Goal: Task Accomplishment & Management: Manage account settings

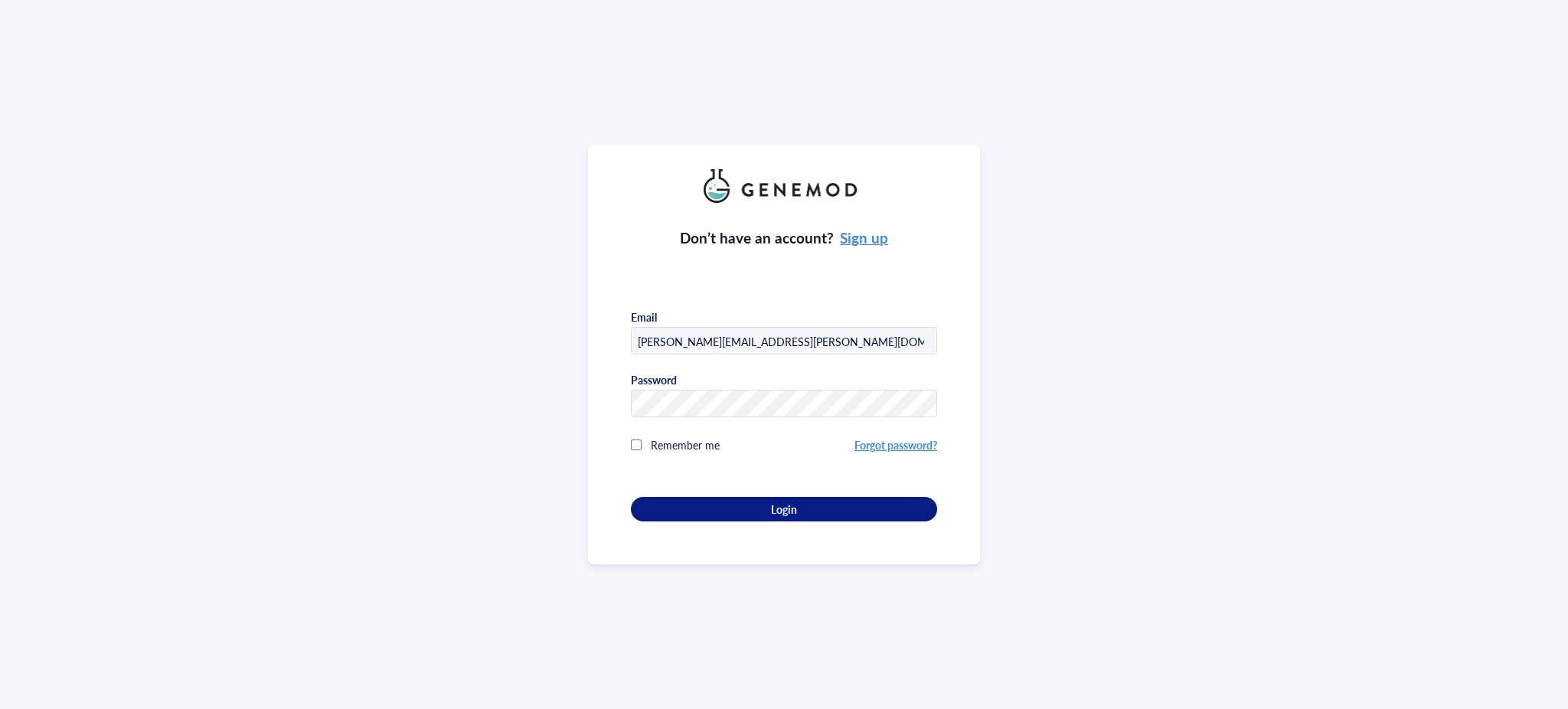
click at [792, 487] on div "Don’t have an account? Sign up Email [PERSON_NAME][EMAIL_ADDRESS][PERSON_NAME][…" at bounding box center [784, 362] width 306 height 319
click at [806, 503] on div "Login" at bounding box center [784, 509] width 257 height 14
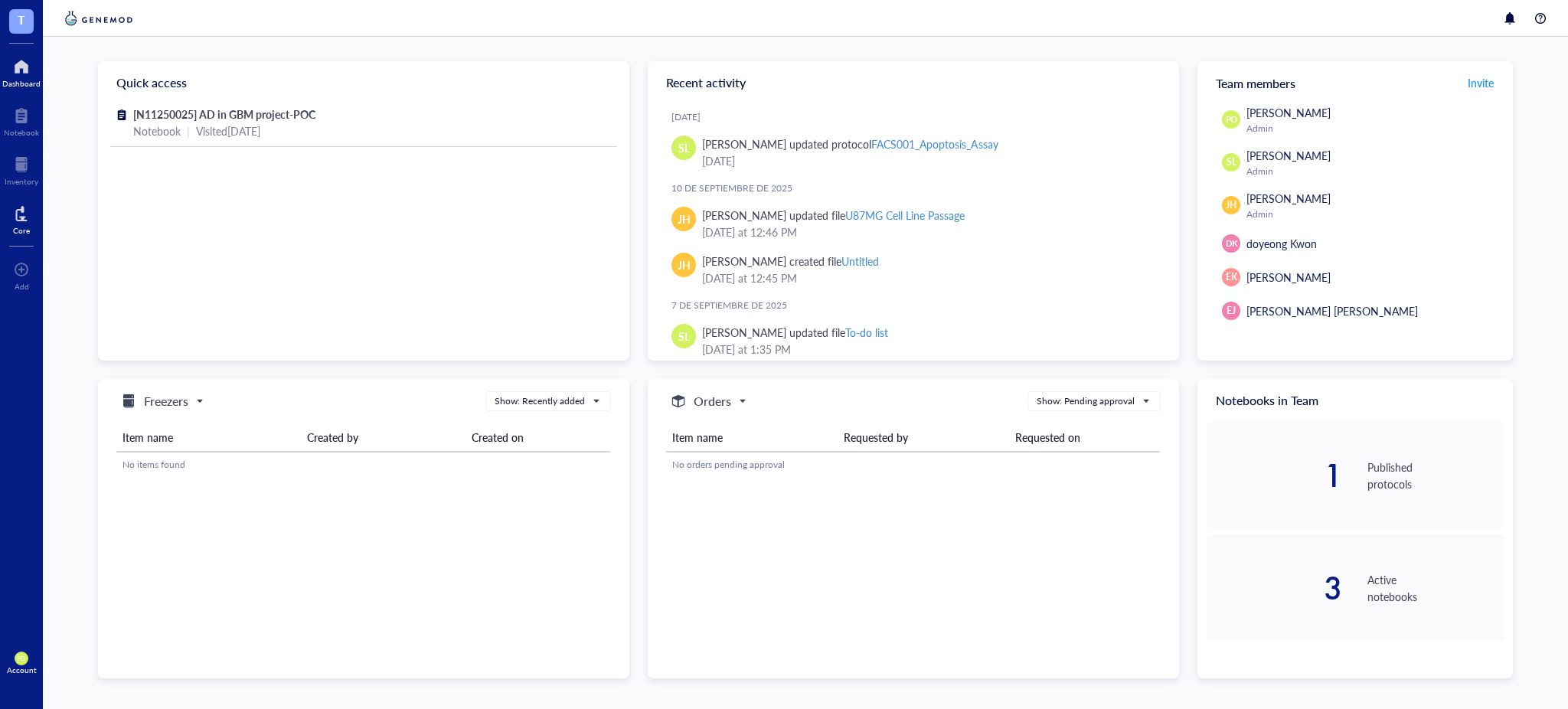
click at [17, 213] on div at bounding box center [22, 213] width 17 height 24
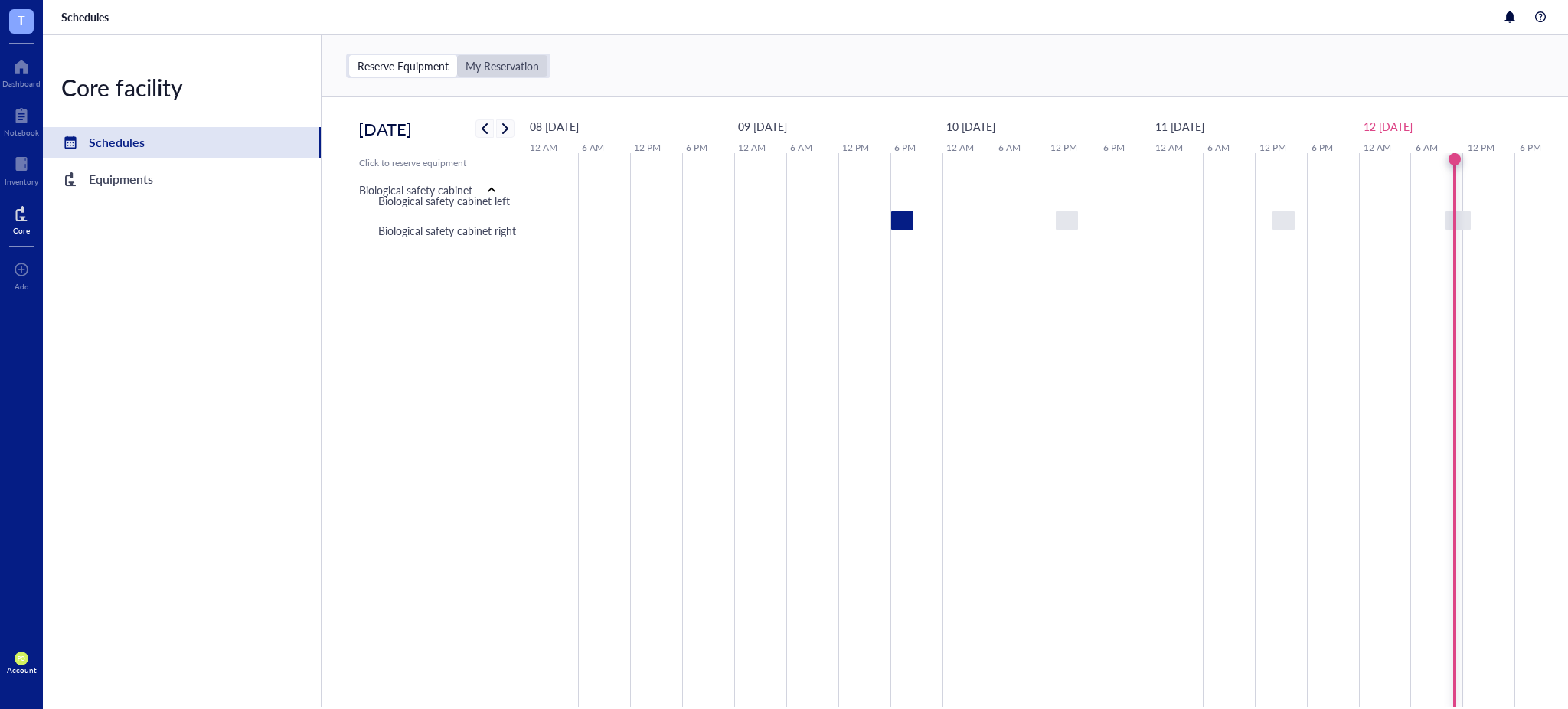
click at [503, 72] on div "My Reservation" at bounding box center [502, 66] width 91 height 22
click at [458, 55] on input "My Reservation" at bounding box center [458, 55] width 0 height 0
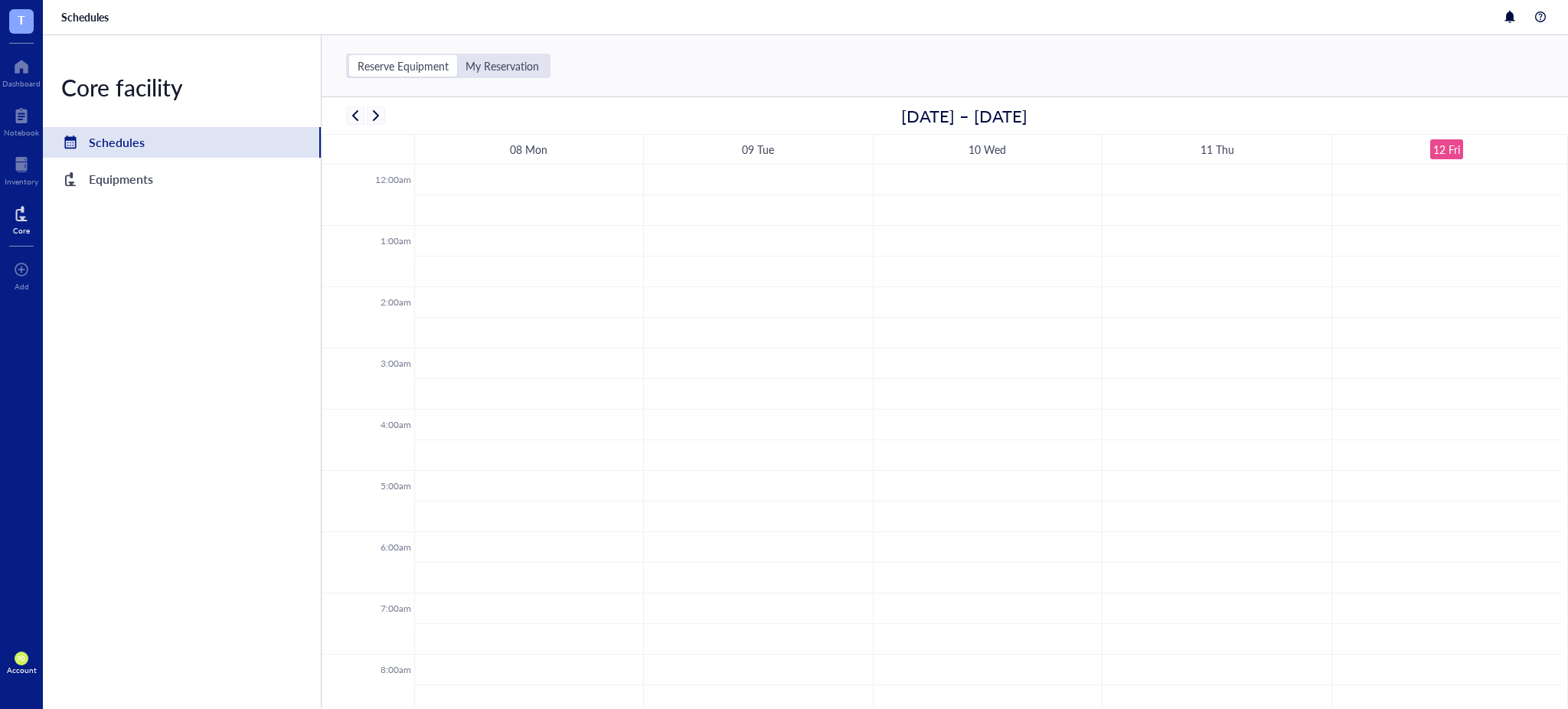
scroll to position [369, 0]
click at [207, 176] on div "Equipments" at bounding box center [182, 179] width 278 height 31
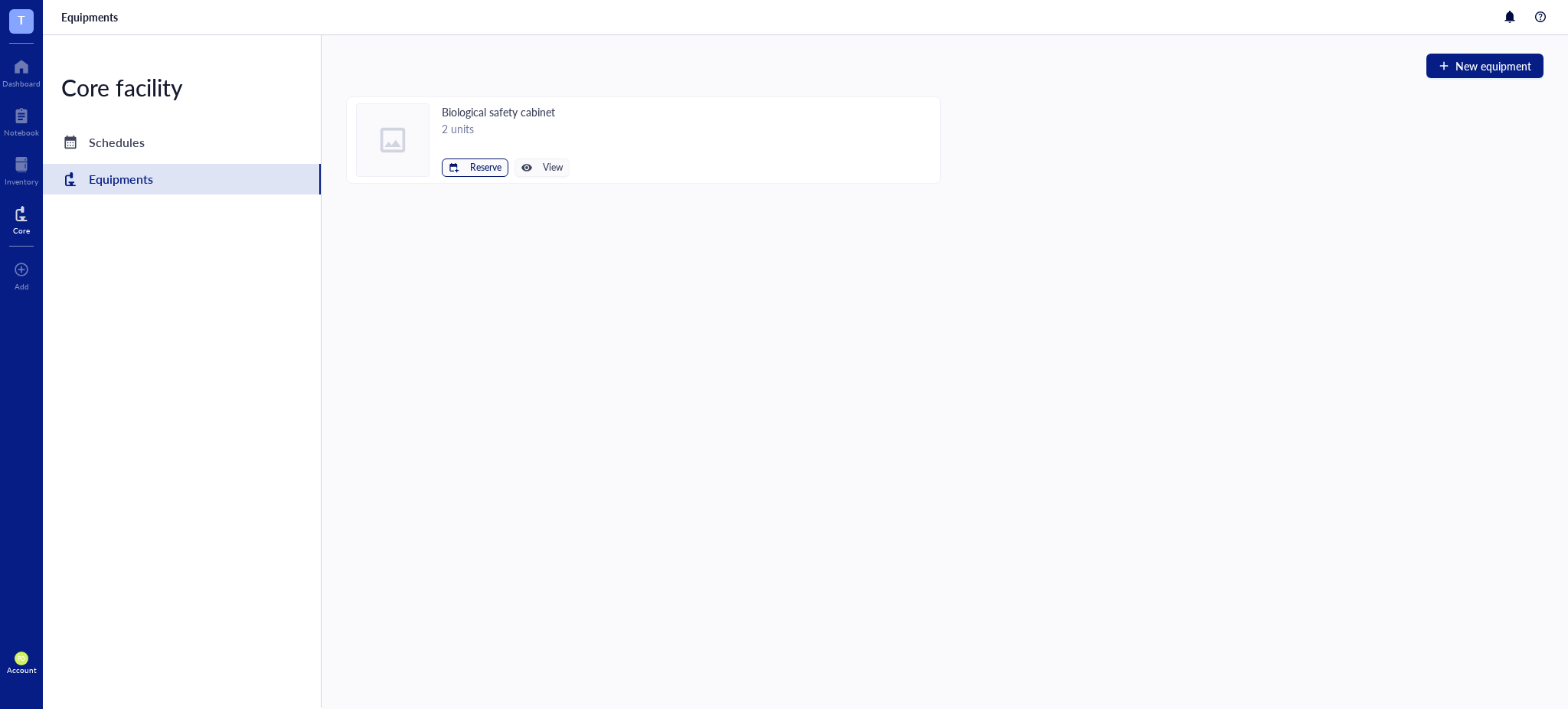
click at [492, 168] on span "Reserve" at bounding box center [486, 167] width 32 height 11
click at [478, 191] on span "Biological safety cabinet left" at bounding box center [429, 194] width 138 height 17
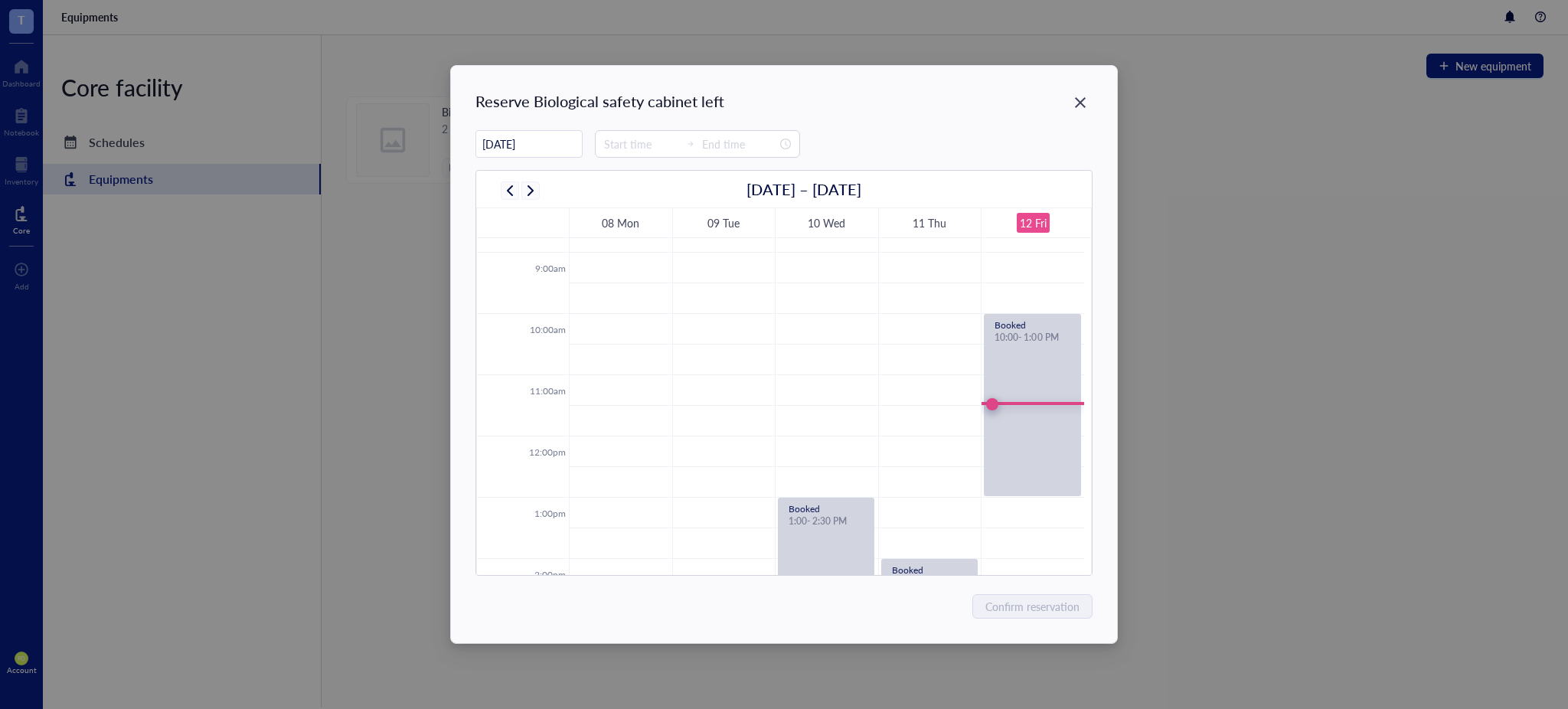
scroll to position [709, 0]
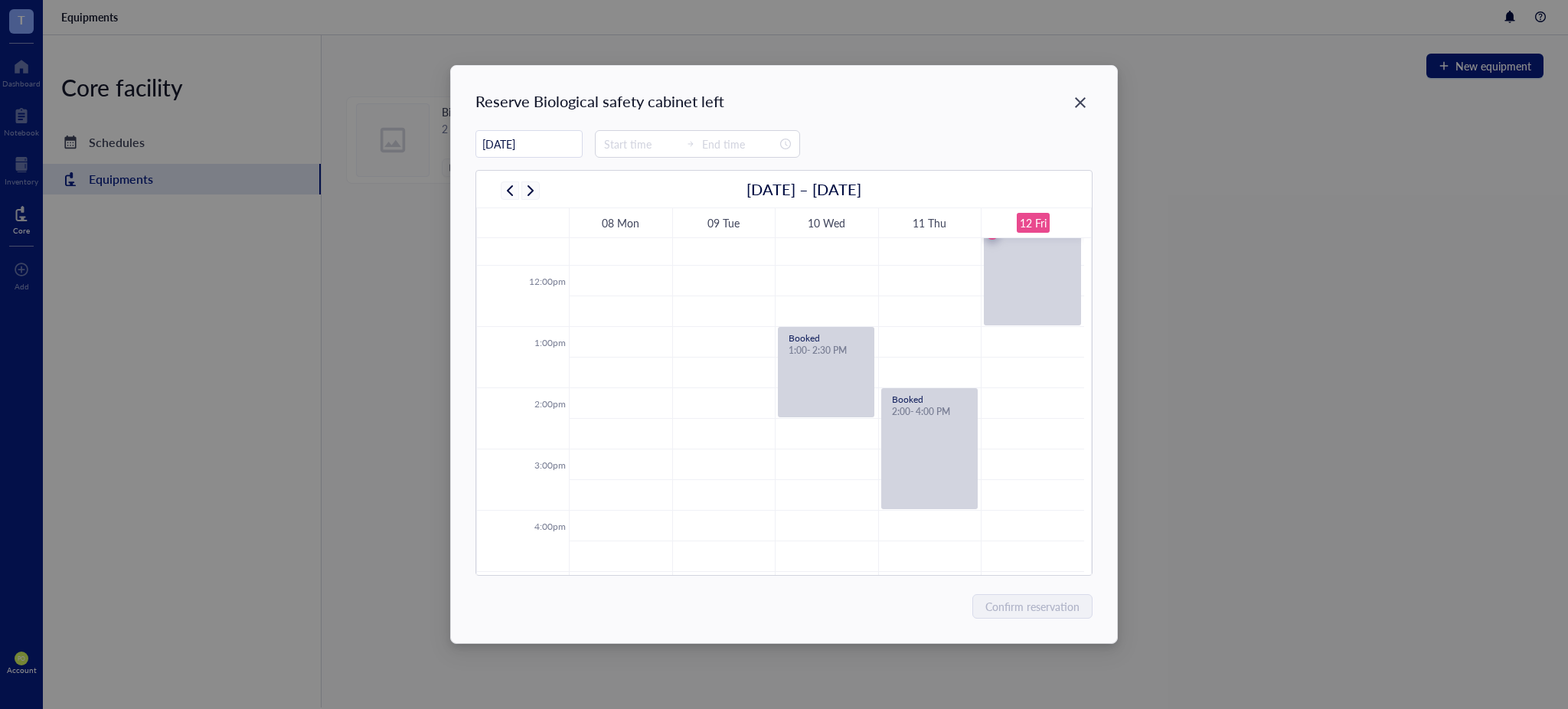
drag, startPoint x: 1027, startPoint y: 393, endPoint x: 1030, endPoint y: 425, distance: 32.1
click at [1030, 425] on tbody "12:00am 1:00am 2:00am 3:00am 4:00am 5:00am 6:00am 7:00am 8:00am 9:00am 10:00am …" at bounding box center [781, 265] width 607 height 1471
drag, startPoint x: 1025, startPoint y: 391, endPoint x: 1025, endPoint y: 444, distance: 53.0
click at [1025, 444] on tbody "12:00am 1:00am 2:00am 3:00am 4:00am 5:00am 6:00am 7:00am 8:00am 9:00am 10:00am …" at bounding box center [781, 265] width 607 height 1471
click at [641, 136] on input at bounding box center [641, 144] width 75 height 17
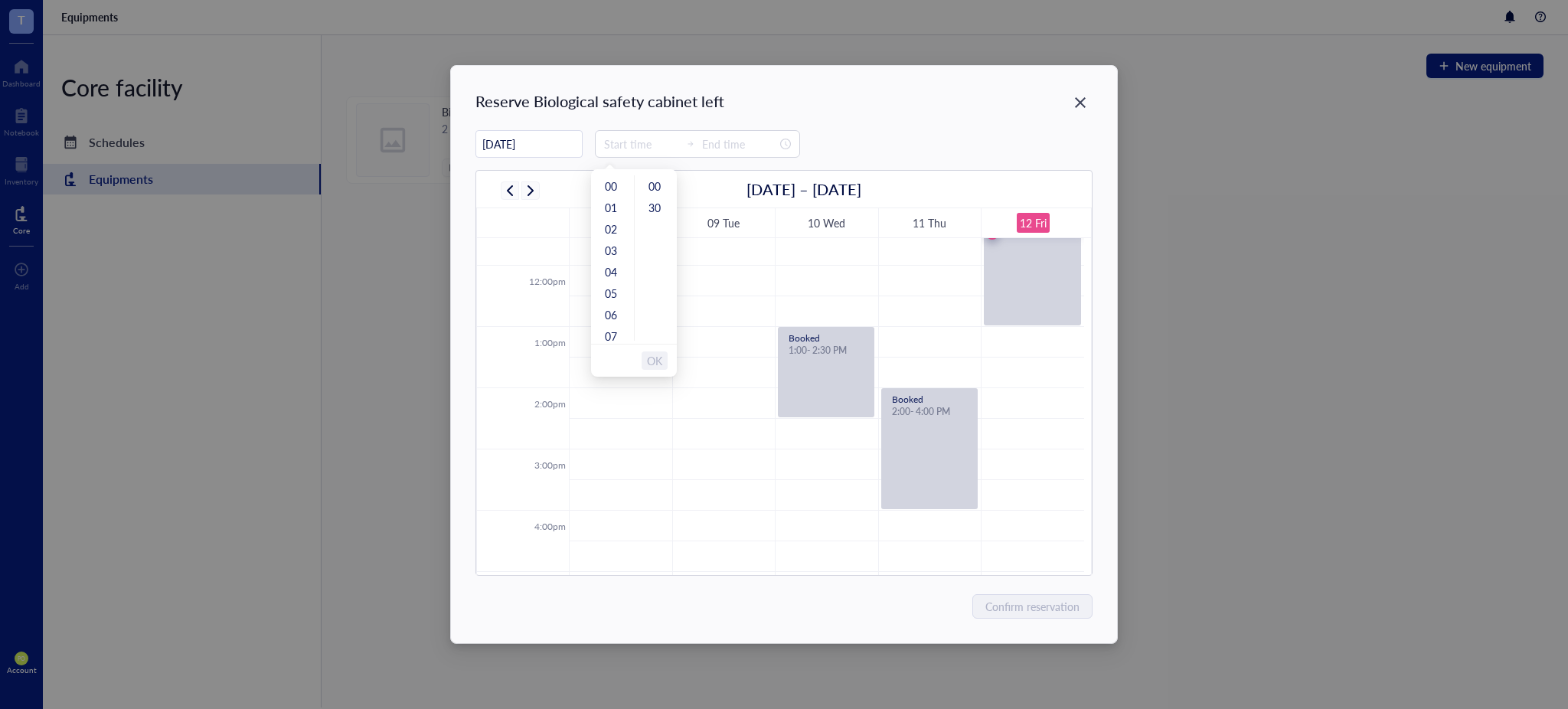
click at [550, 149] on input "[DATE]" at bounding box center [529, 145] width 106 height 30
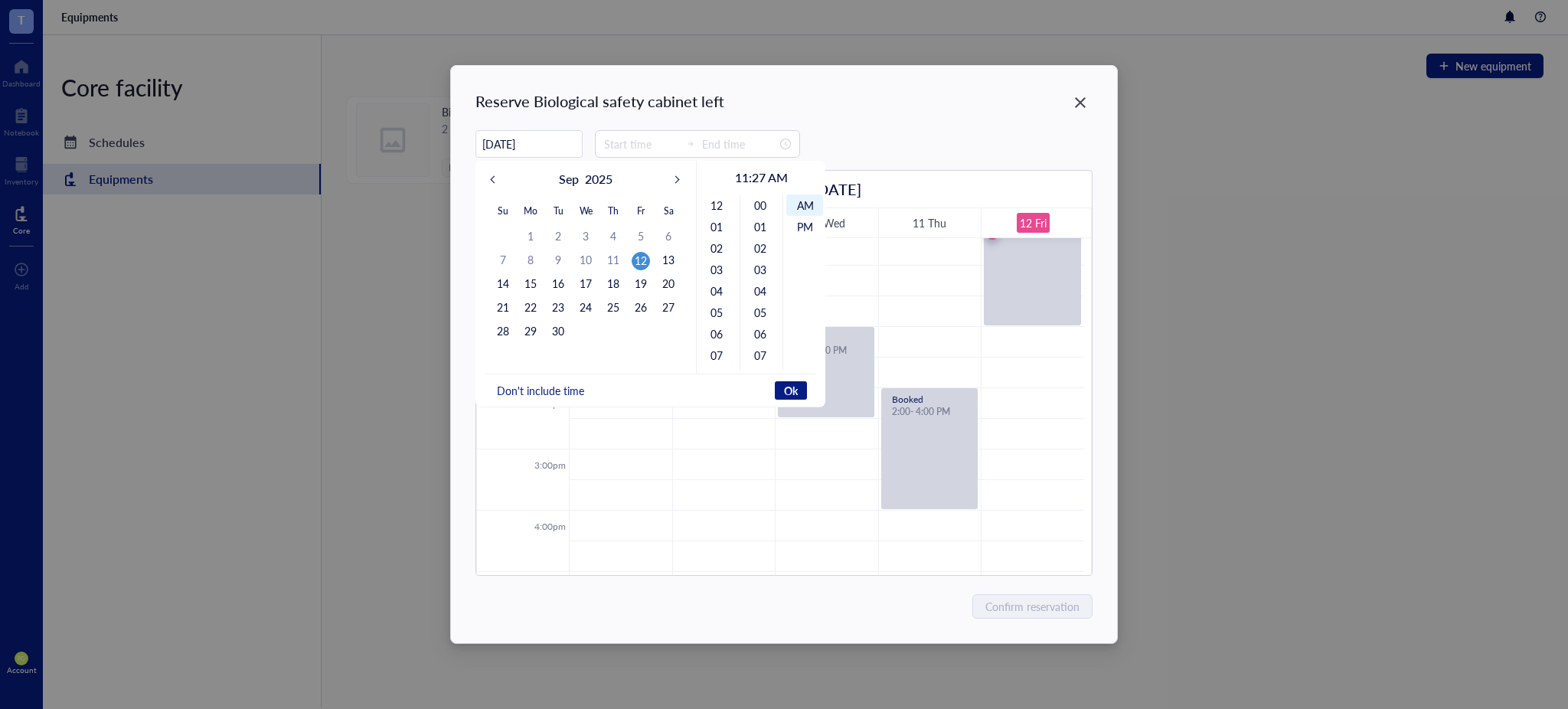
scroll to position [236, 0]
click at [789, 389] on span "Ok" at bounding box center [791, 390] width 14 height 14
click at [792, 390] on span "Ok" at bounding box center [791, 390] width 14 height 14
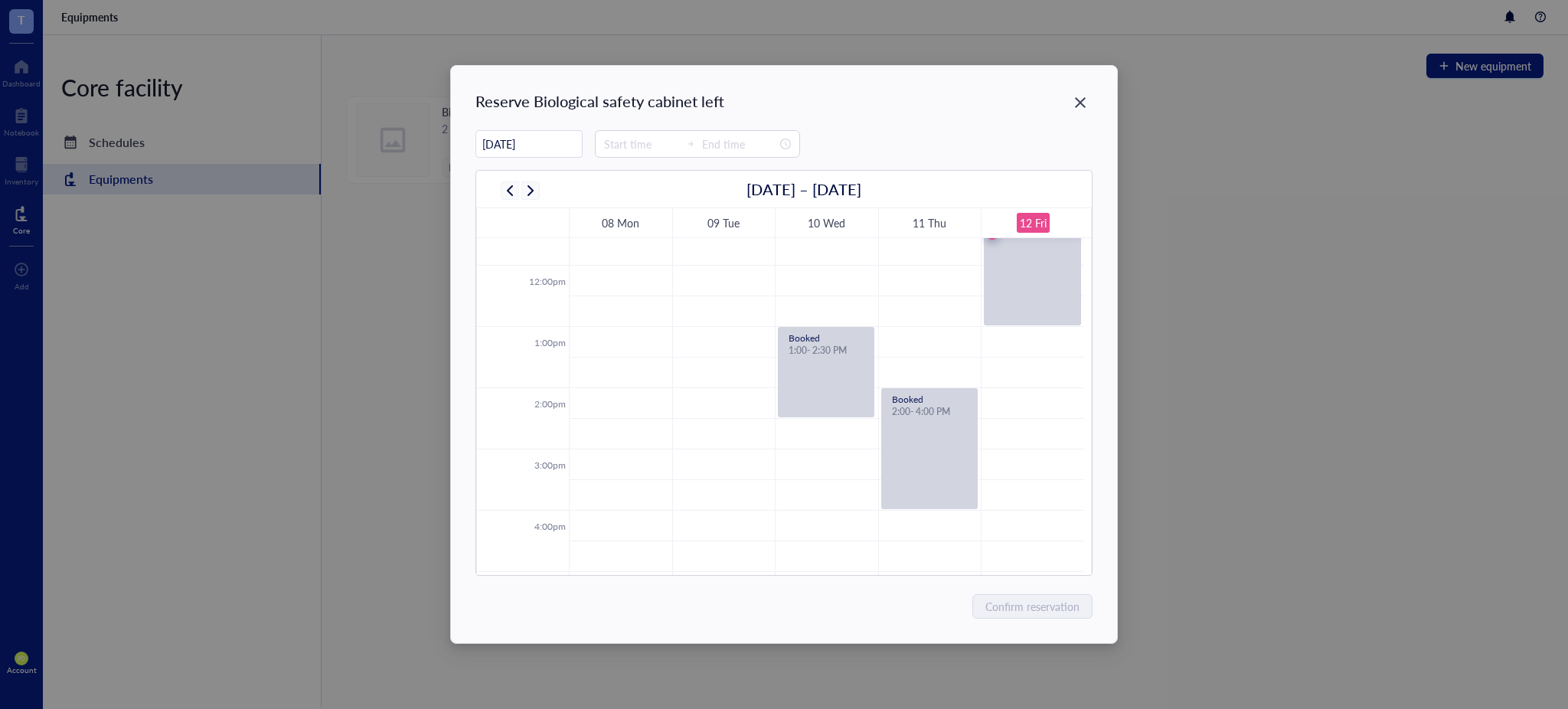
drag, startPoint x: 1026, startPoint y: 404, endPoint x: 1036, endPoint y: 459, distance: 55.9
click at [1036, 459] on tbody "12:00am 1:00am 2:00am 3:00am 4:00am 5:00am 6:00am 7:00am 8:00am 9:00am 10:00am …" at bounding box center [781, 265] width 607 height 1471
click at [1022, 419] on td at bounding box center [827, 434] width 516 height 31
type input "14:30"
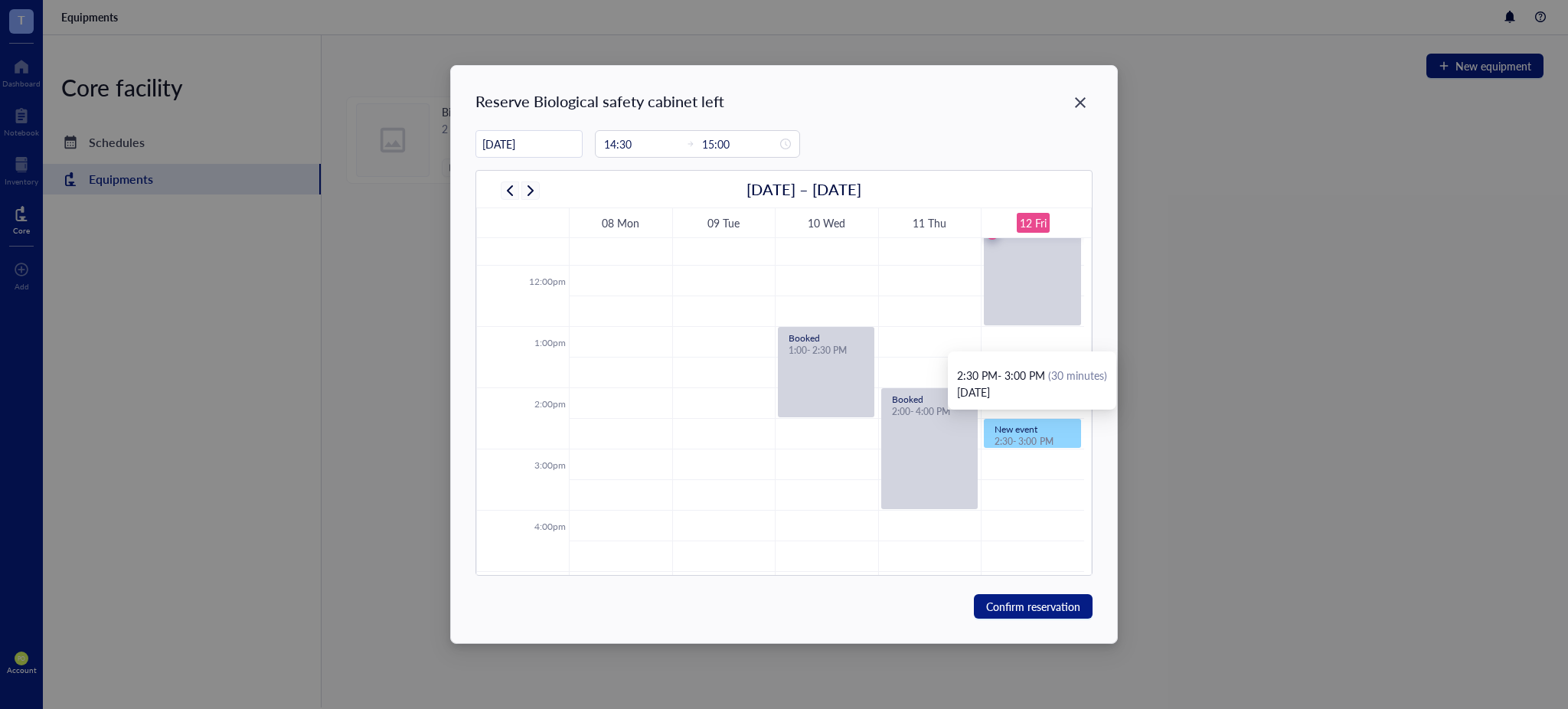
drag, startPoint x: 1036, startPoint y: 434, endPoint x: 1030, endPoint y: 394, distance: 40.4
click at [1030, 380] on body "T Dashboard Notebook Inventory Core To pick up a draggable item, press the spac…" at bounding box center [784, 354] width 1568 height 709
drag, startPoint x: 1034, startPoint y: 423, endPoint x: 1026, endPoint y: 390, distance: 34.0
click at [1026, 390] on body "T Dashboard Notebook Inventory Core To pick up a draggable item, press the spac…" at bounding box center [784, 354] width 1568 height 709
click at [630, 145] on input "14:30" at bounding box center [641, 144] width 75 height 17
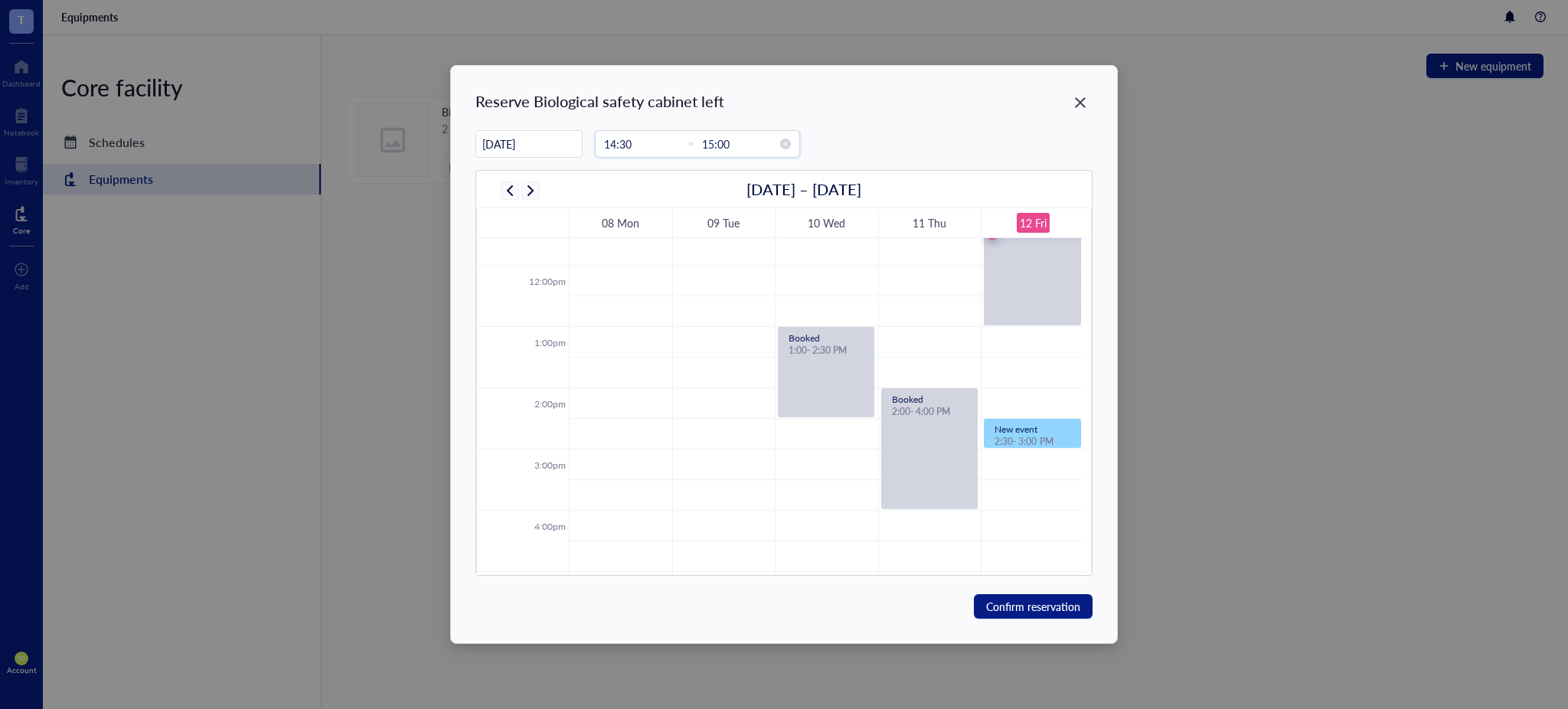
type input "00:00"
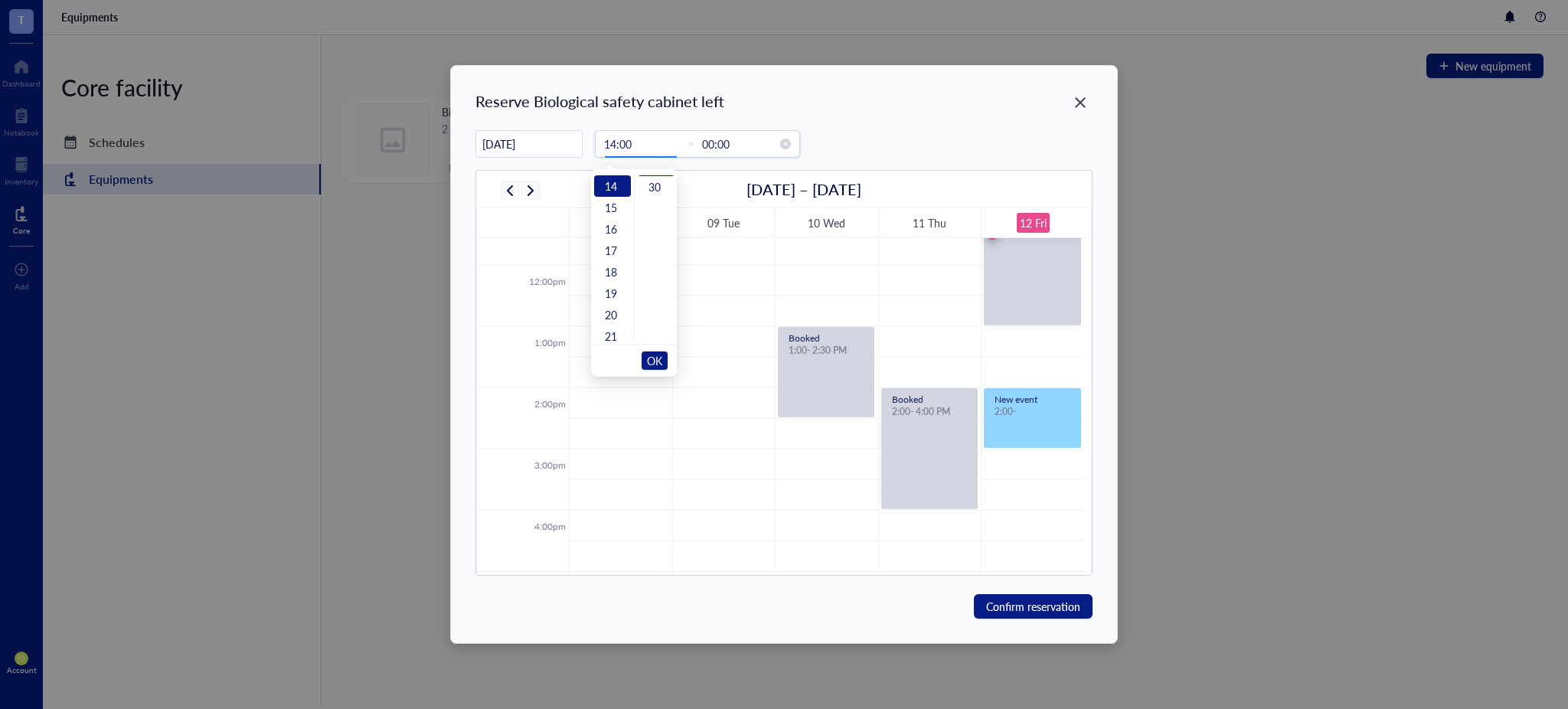
scroll to position [0, 0]
type input "14:00"
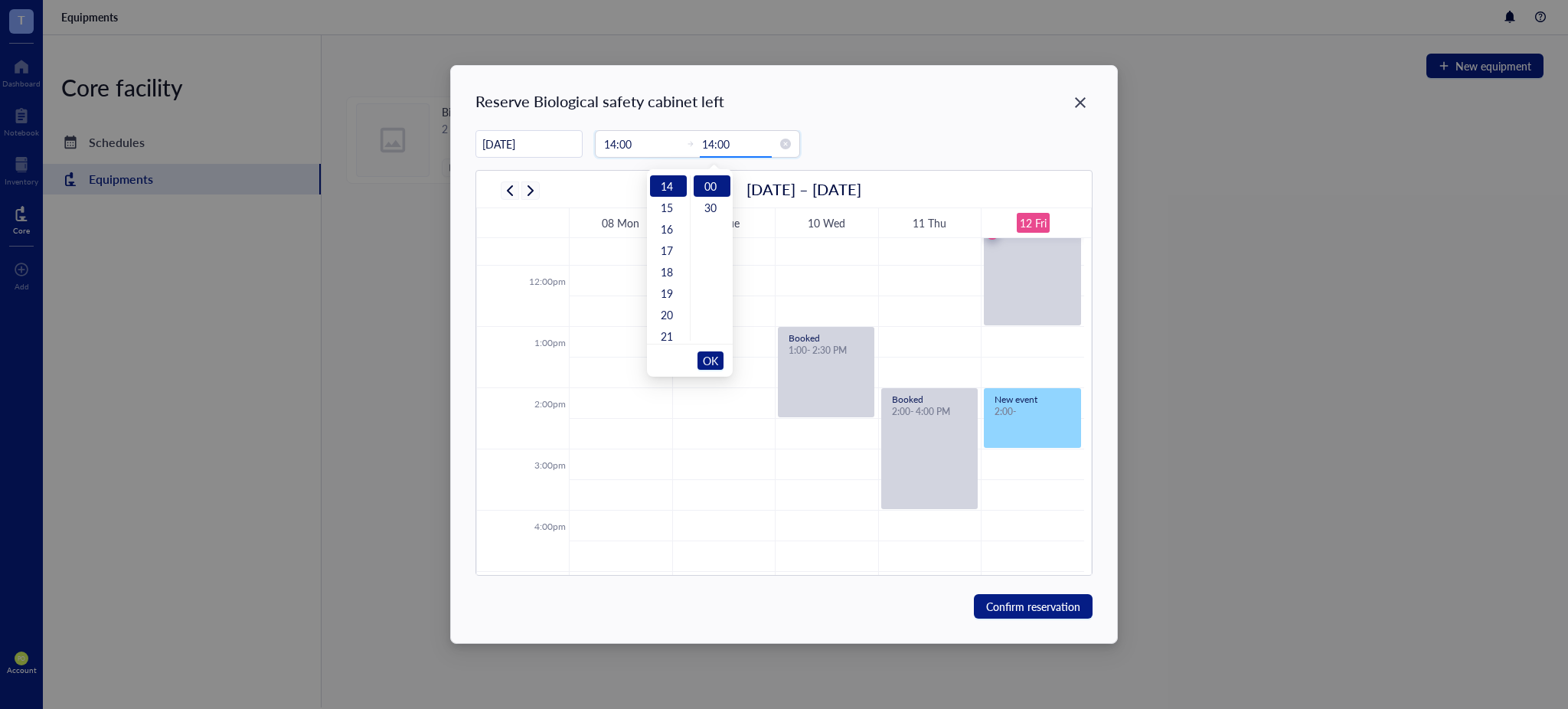
scroll to position [300, 0]
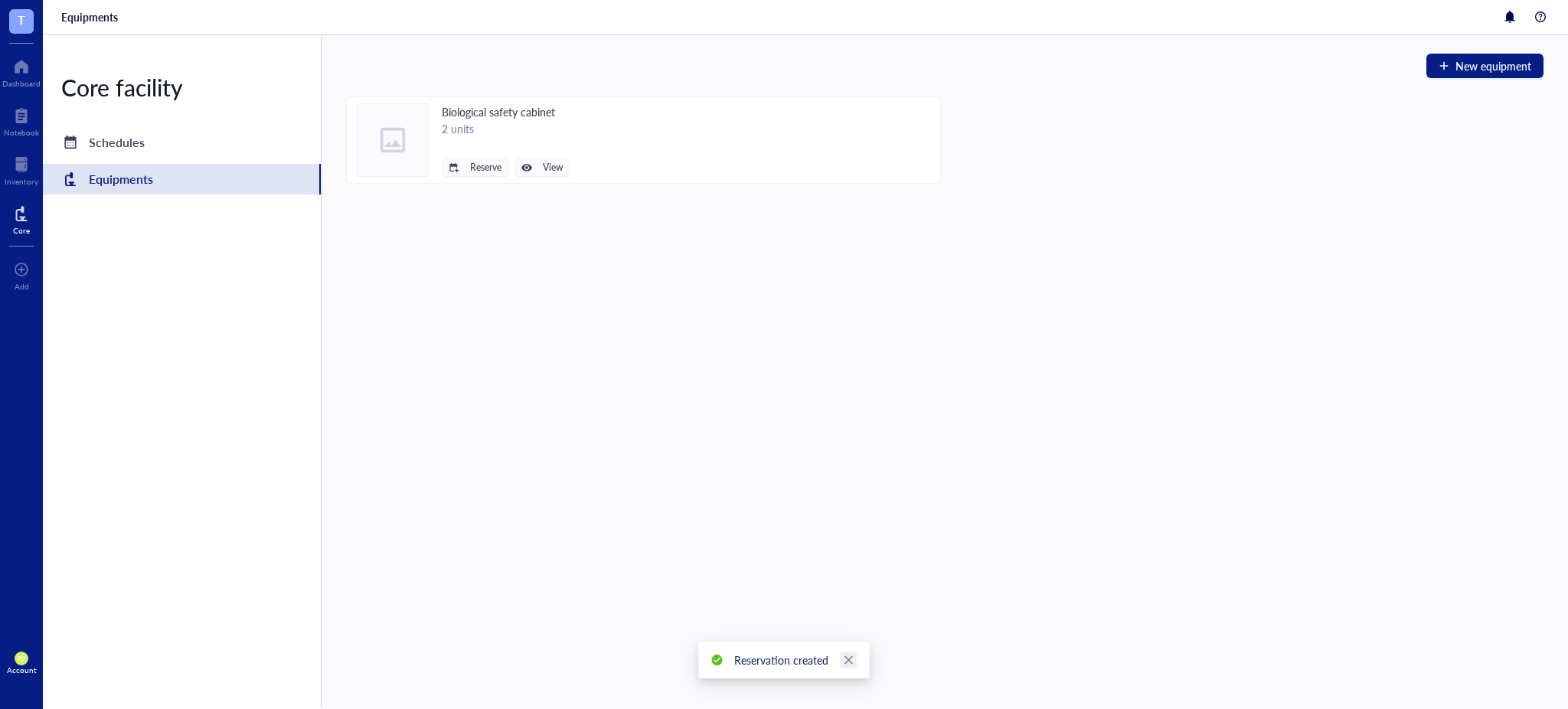
click at [845, 662] on icon "close" at bounding box center [848, 660] width 11 height 11
click at [156, 145] on div "Schedules" at bounding box center [182, 142] width 278 height 31
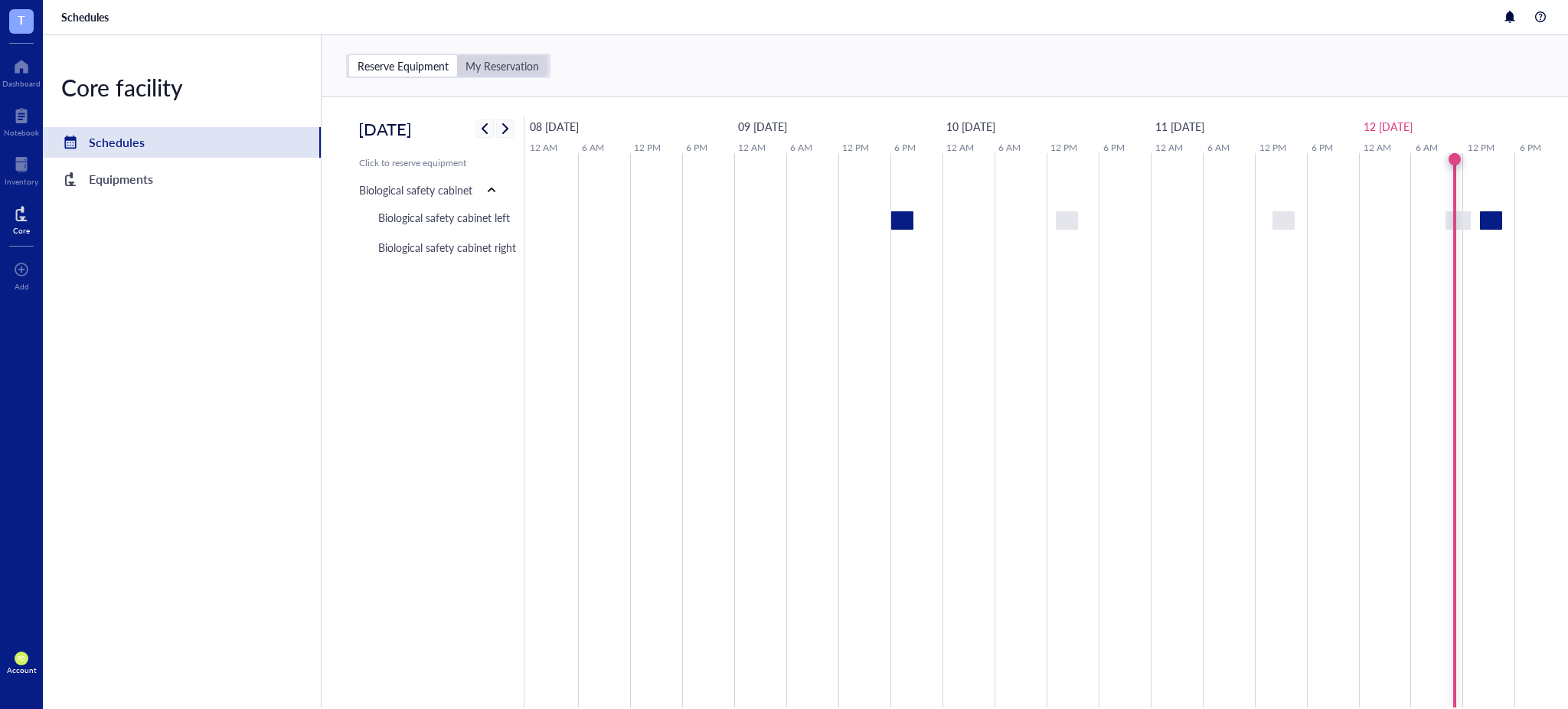
click at [516, 55] on div "My Reservation" at bounding box center [502, 66] width 91 height 22
click at [458, 55] on input "My Reservation" at bounding box center [458, 55] width 0 height 0
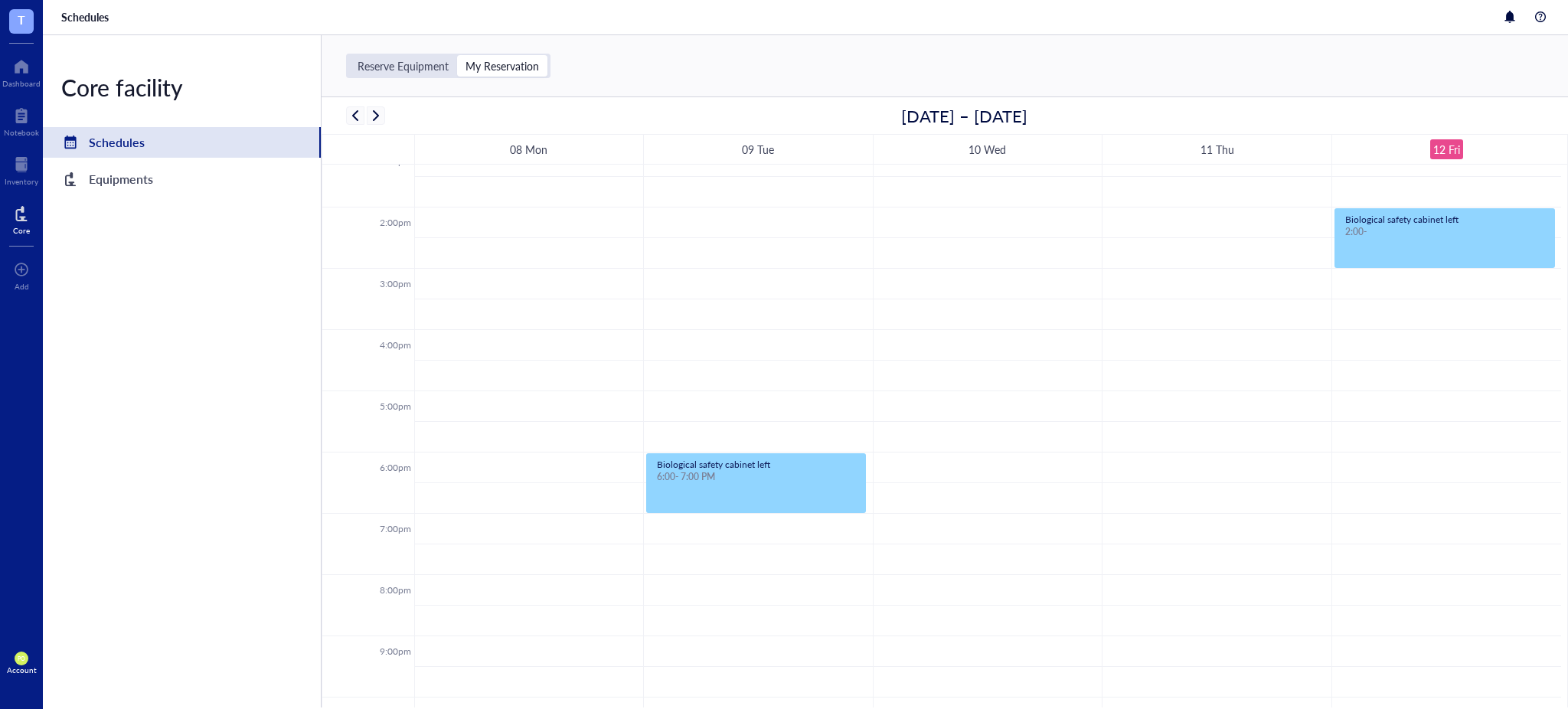
scroll to position [539, 0]
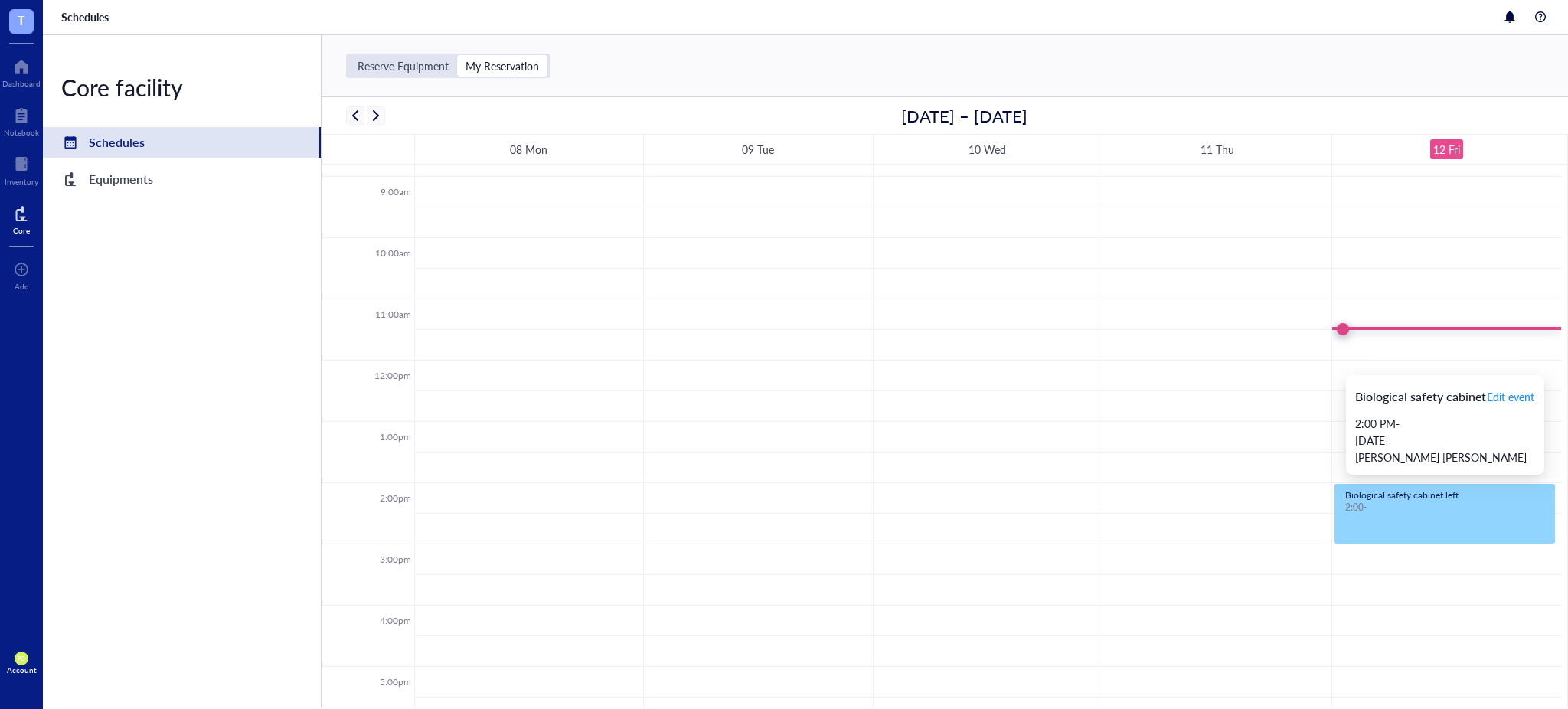
click at [1472, 516] on div "Biological safety cabinet left 2:00 -" at bounding box center [1445, 514] width 219 height 58
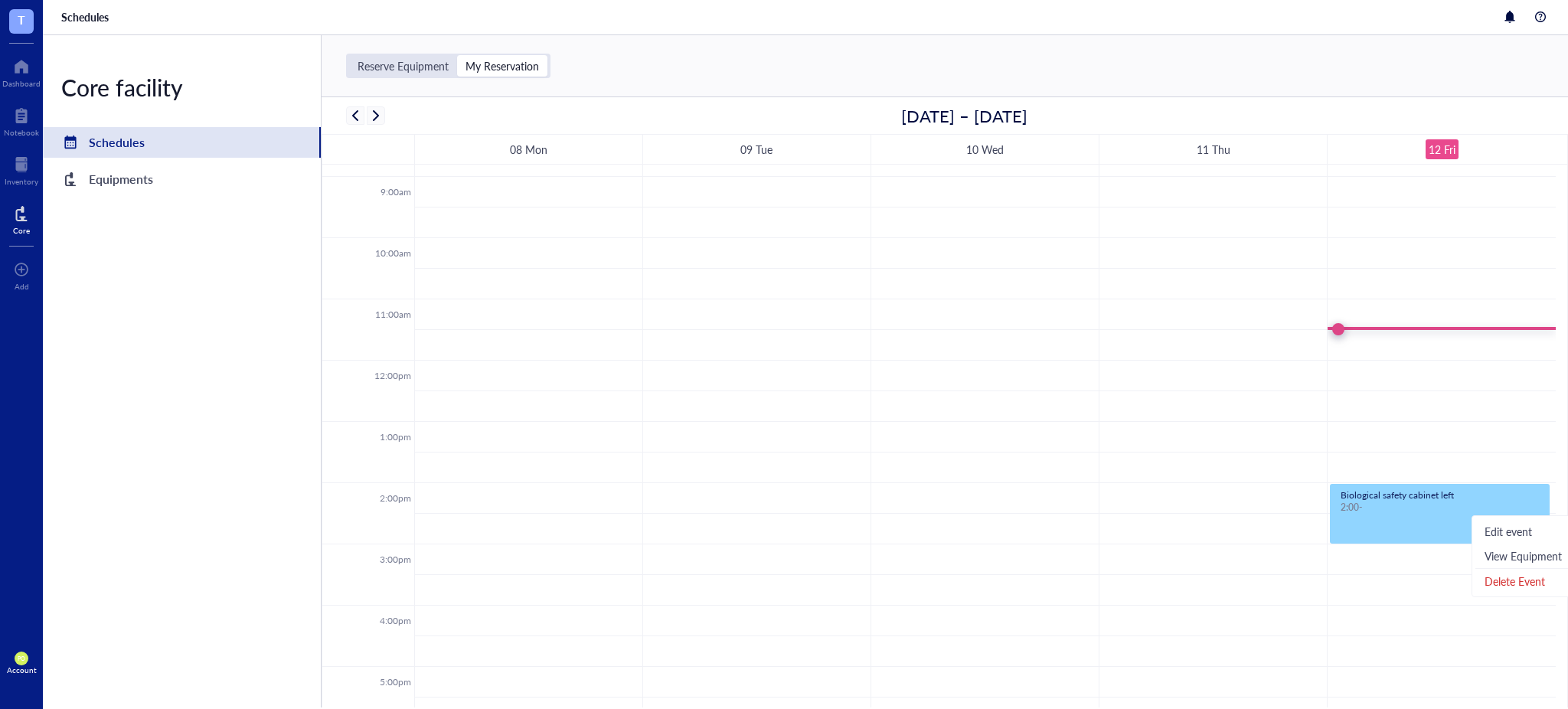
click at [1508, 522] on div "Edit event" at bounding box center [1531, 531] width 111 height 24
type input "[DATE]"
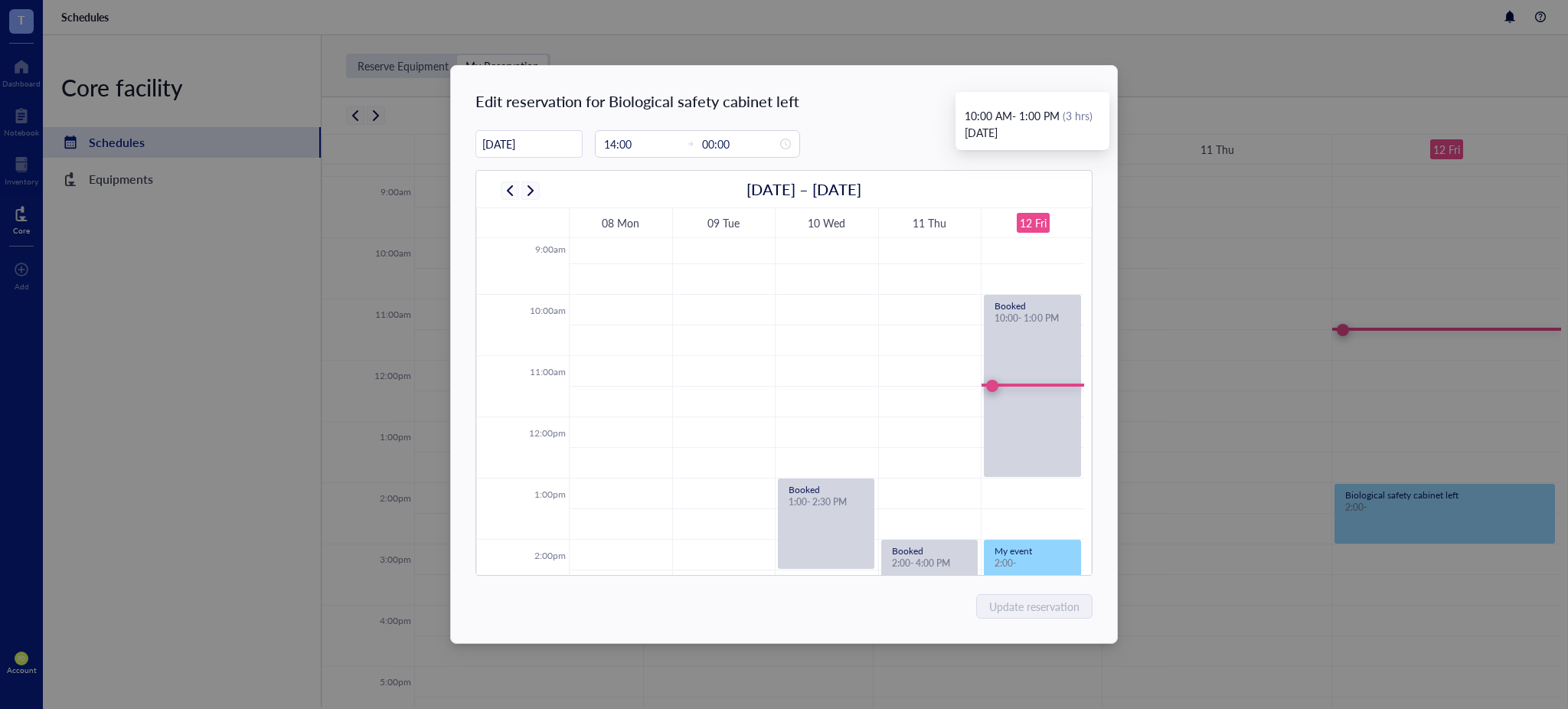
scroll to position [709, 0]
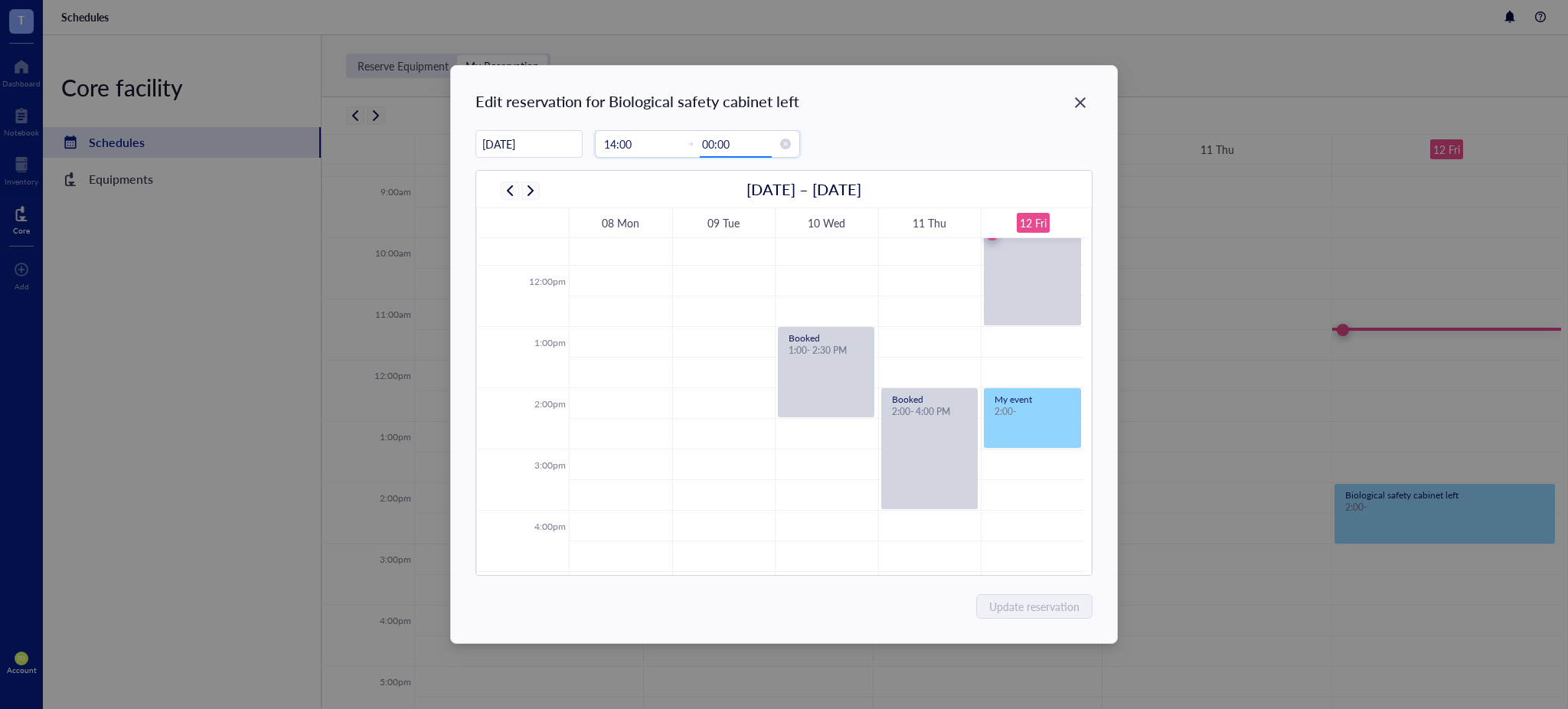
click at [734, 140] on input "00:00" at bounding box center [739, 144] width 75 height 17
click at [672, 330] on div "15" at bounding box center [669, 339] width 37 height 22
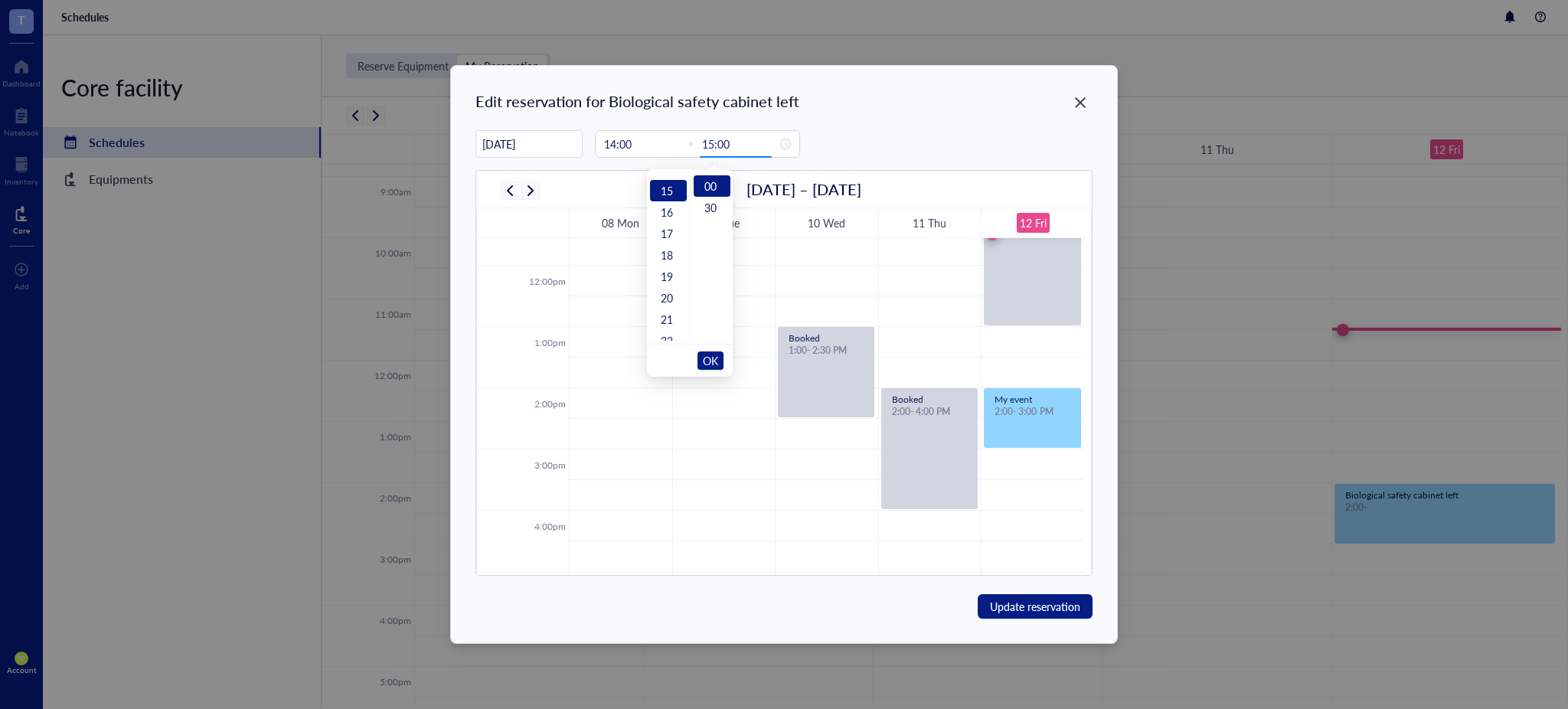
scroll to position [322, 0]
type input "15:30"
click at [711, 205] on div "30" at bounding box center [712, 208] width 37 height 22
click at [705, 364] on span "OK" at bounding box center [710, 360] width 15 height 29
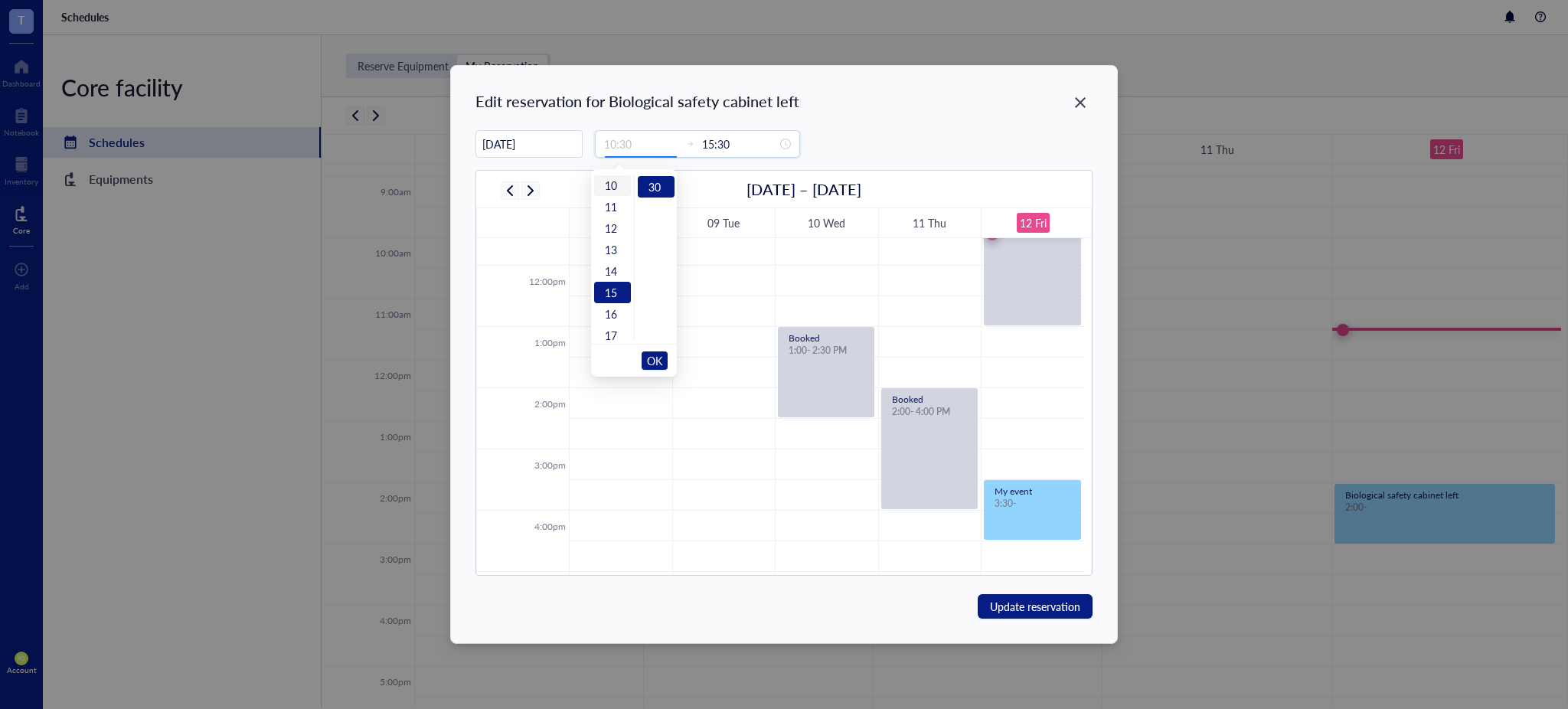
scroll to position [151, 0]
click at [614, 330] on div "14" at bounding box center [612, 335] width 37 height 22
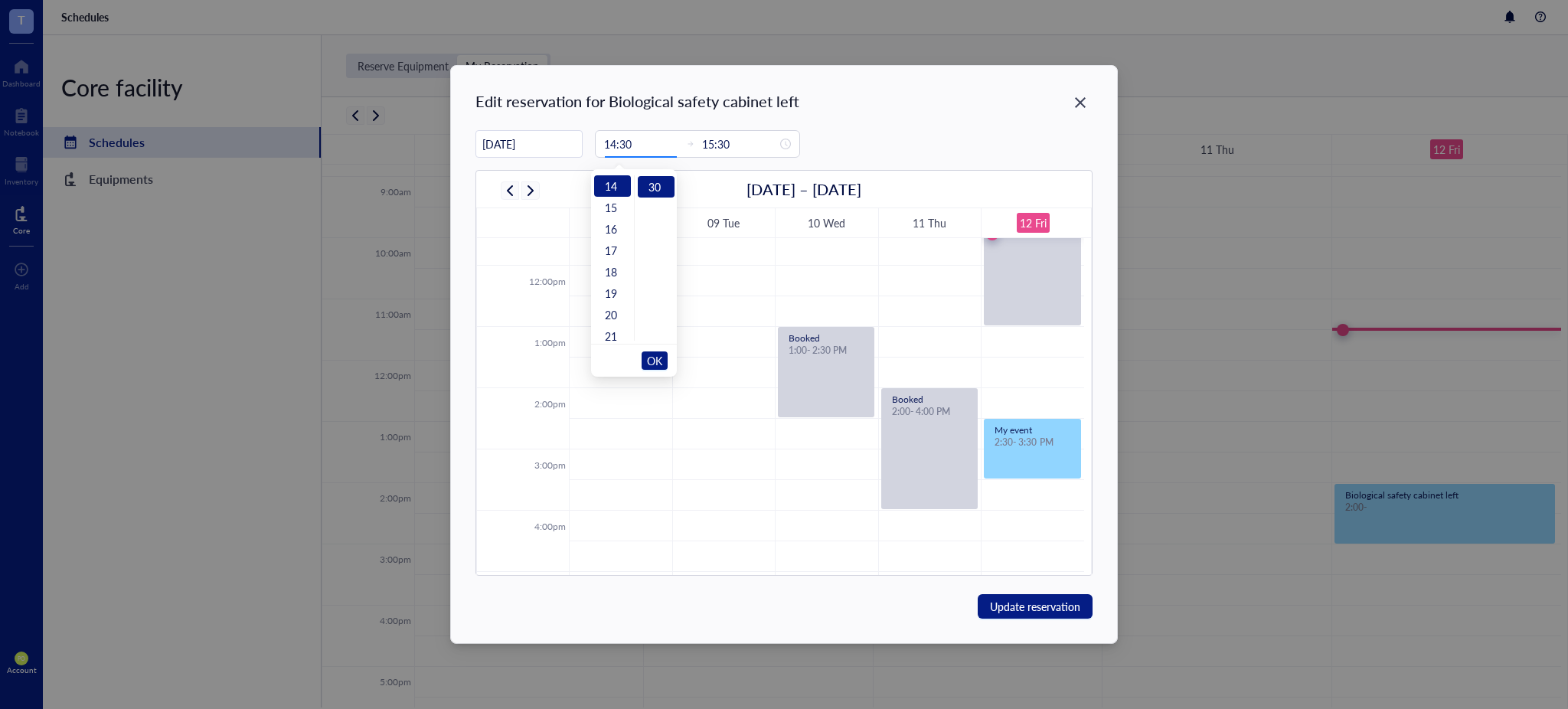
scroll to position [0, 0]
click at [660, 186] on div "00" at bounding box center [656, 186] width 37 height 22
type input "14:00"
click at [655, 366] on span "OK" at bounding box center [655, 360] width 15 height 29
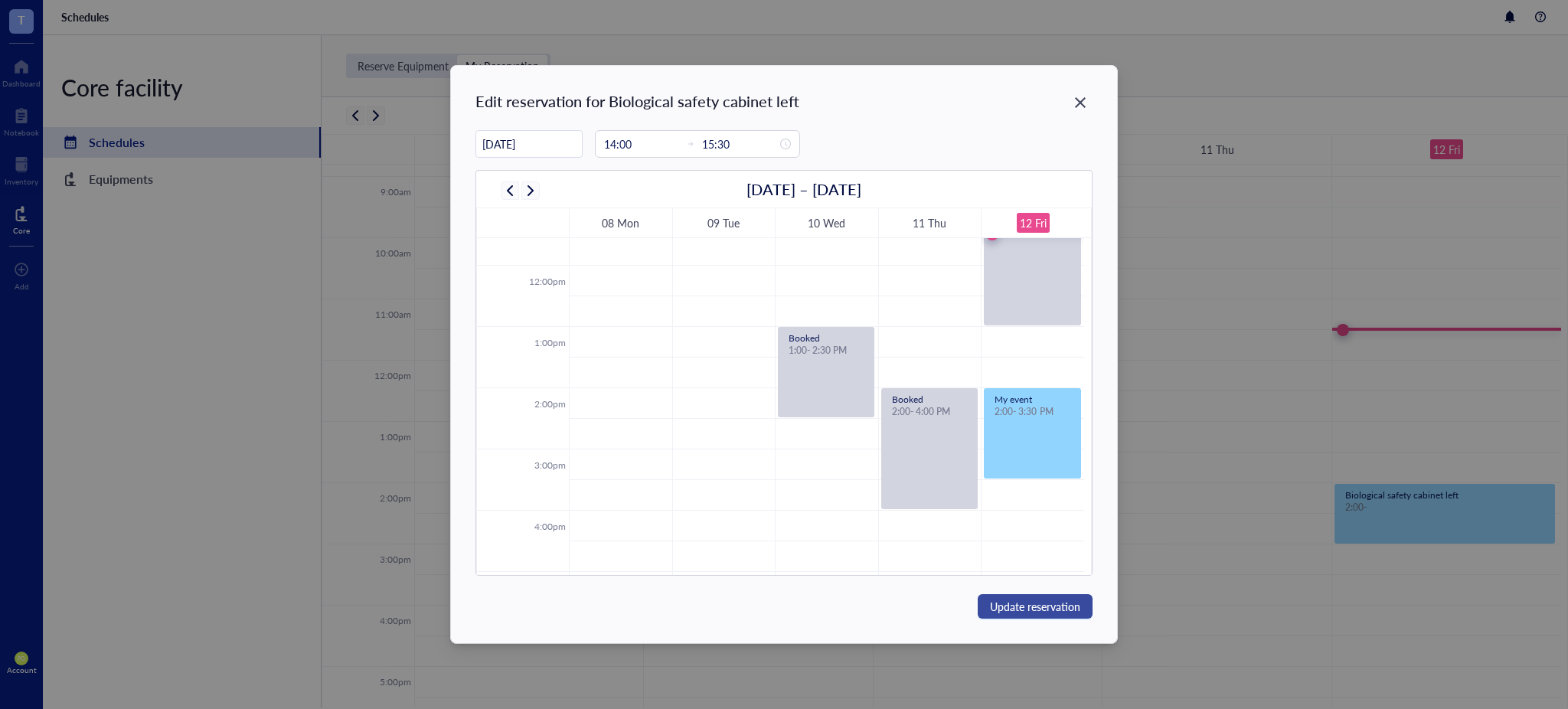
click at [1036, 603] on span "Update reservation" at bounding box center [1035, 607] width 91 height 17
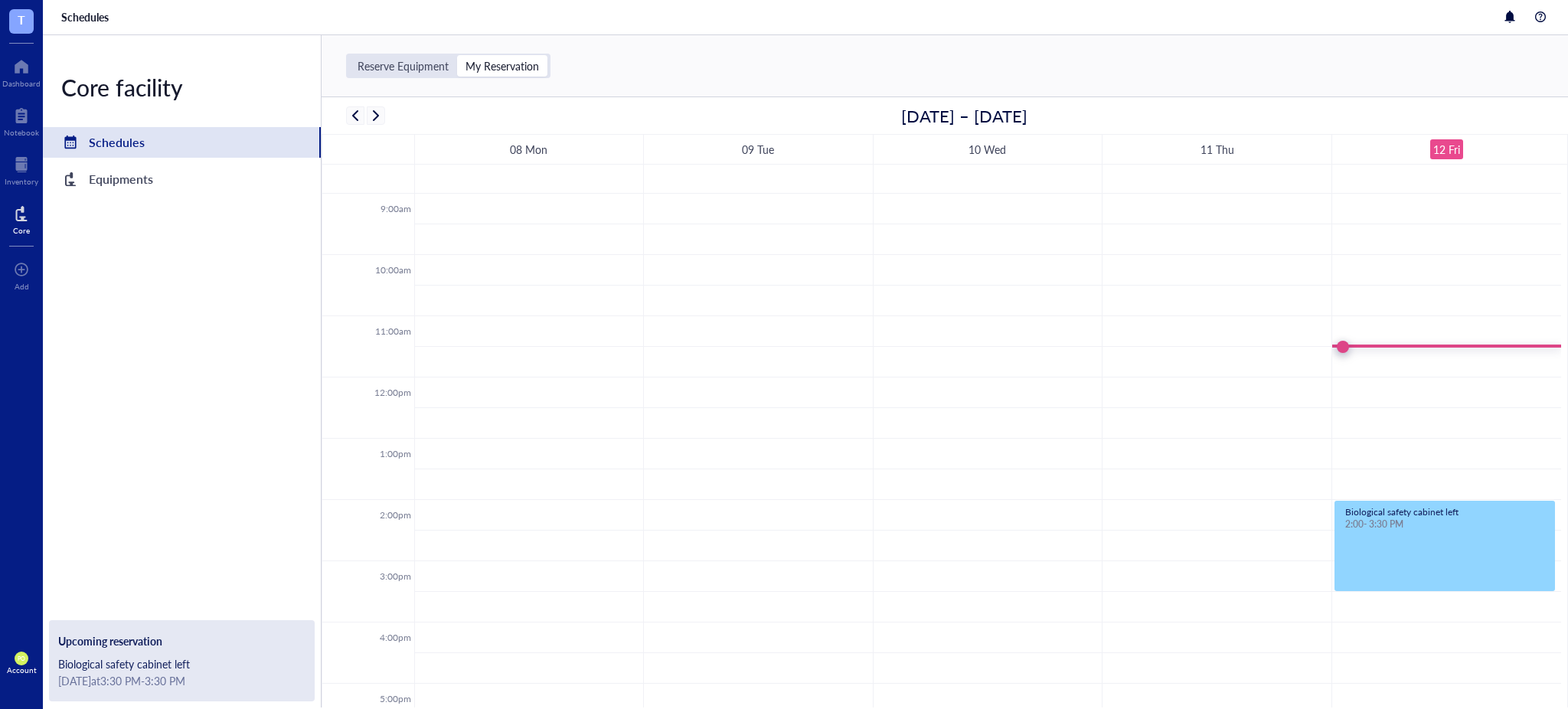
scroll to position [340, 0]
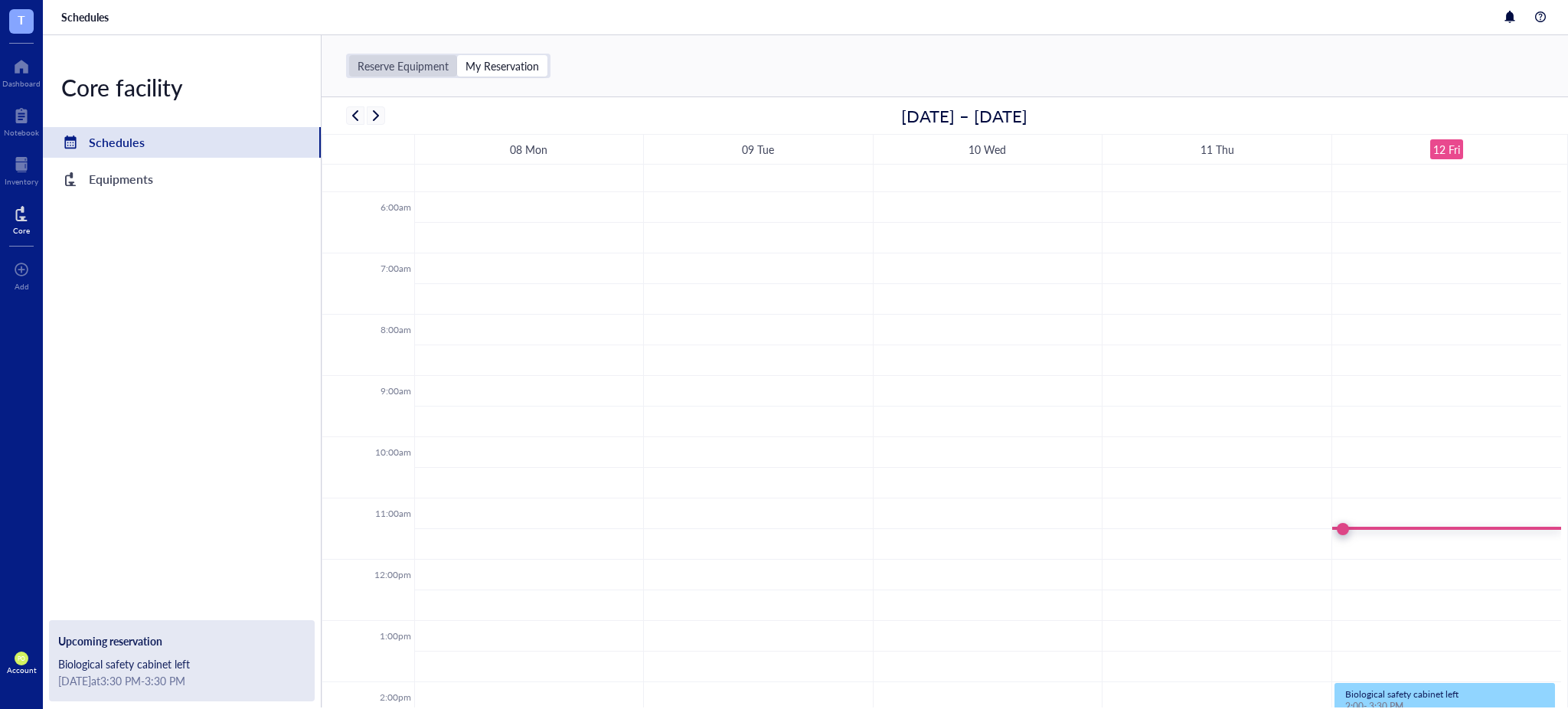
click at [398, 62] on div "Reserve Equipment" at bounding box center [403, 66] width 92 height 14
click at [349, 55] on input "Reserve Equipment" at bounding box center [349, 55] width 0 height 0
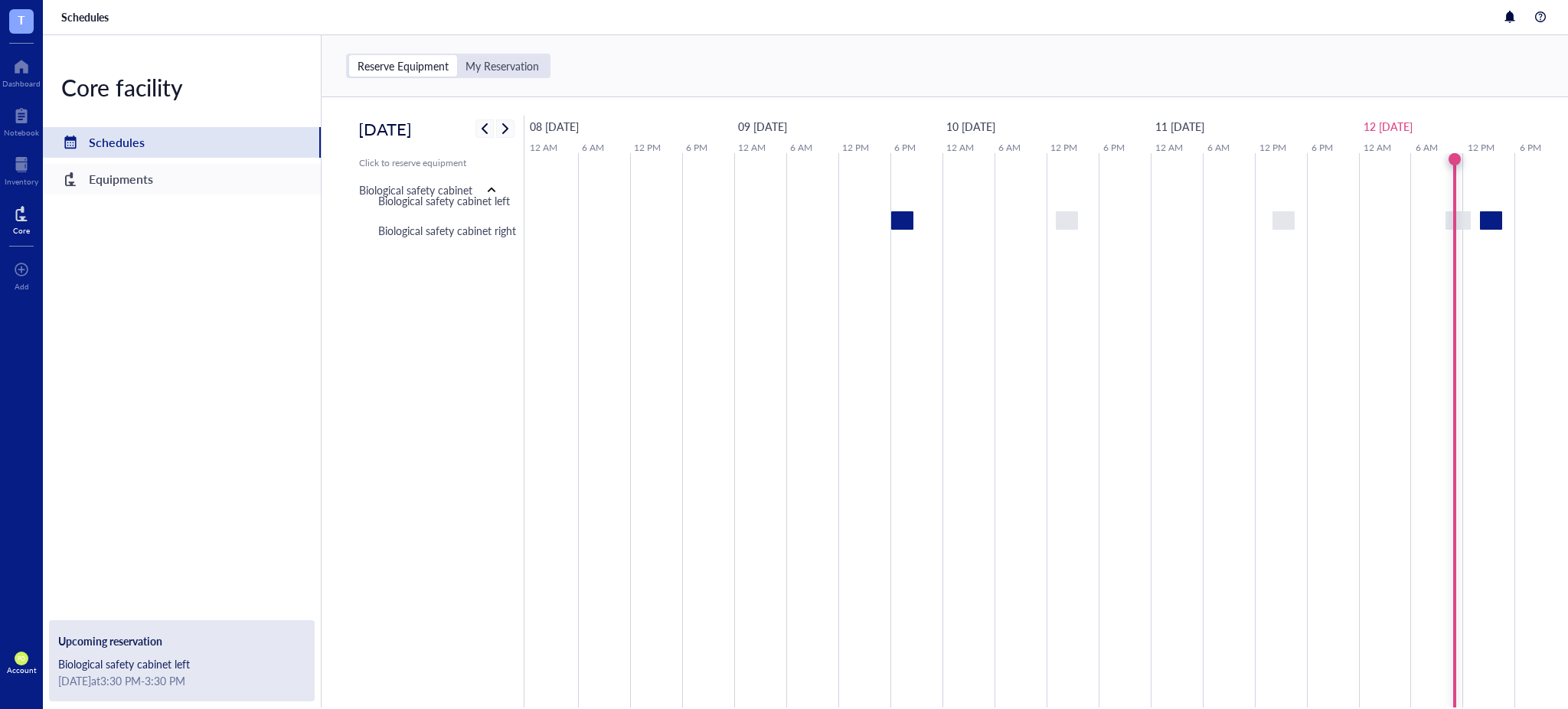
click at [157, 178] on div "Equipments" at bounding box center [182, 179] width 278 height 31
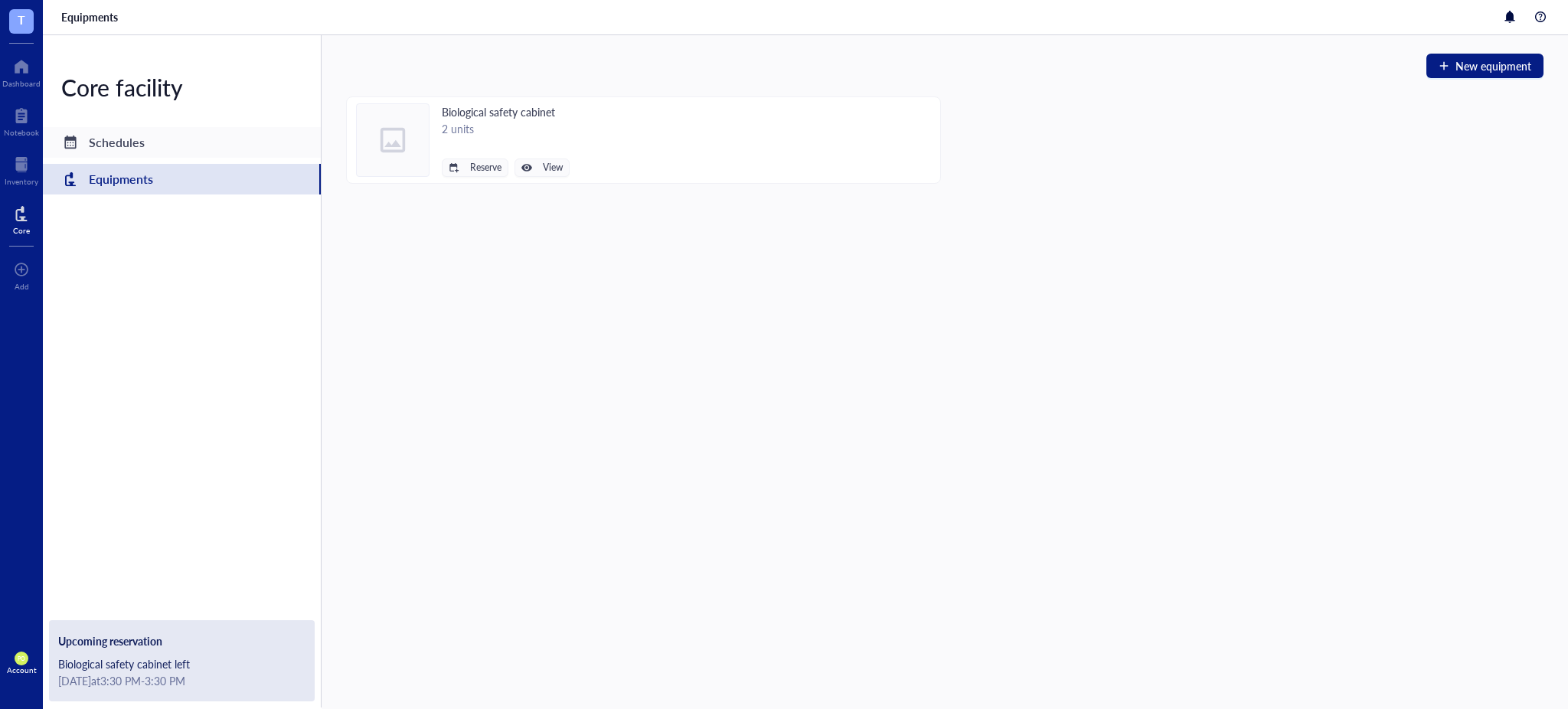
click at [201, 143] on div "Schedules" at bounding box center [182, 142] width 278 height 31
